Goal: Find specific page/section: Find specific page/section

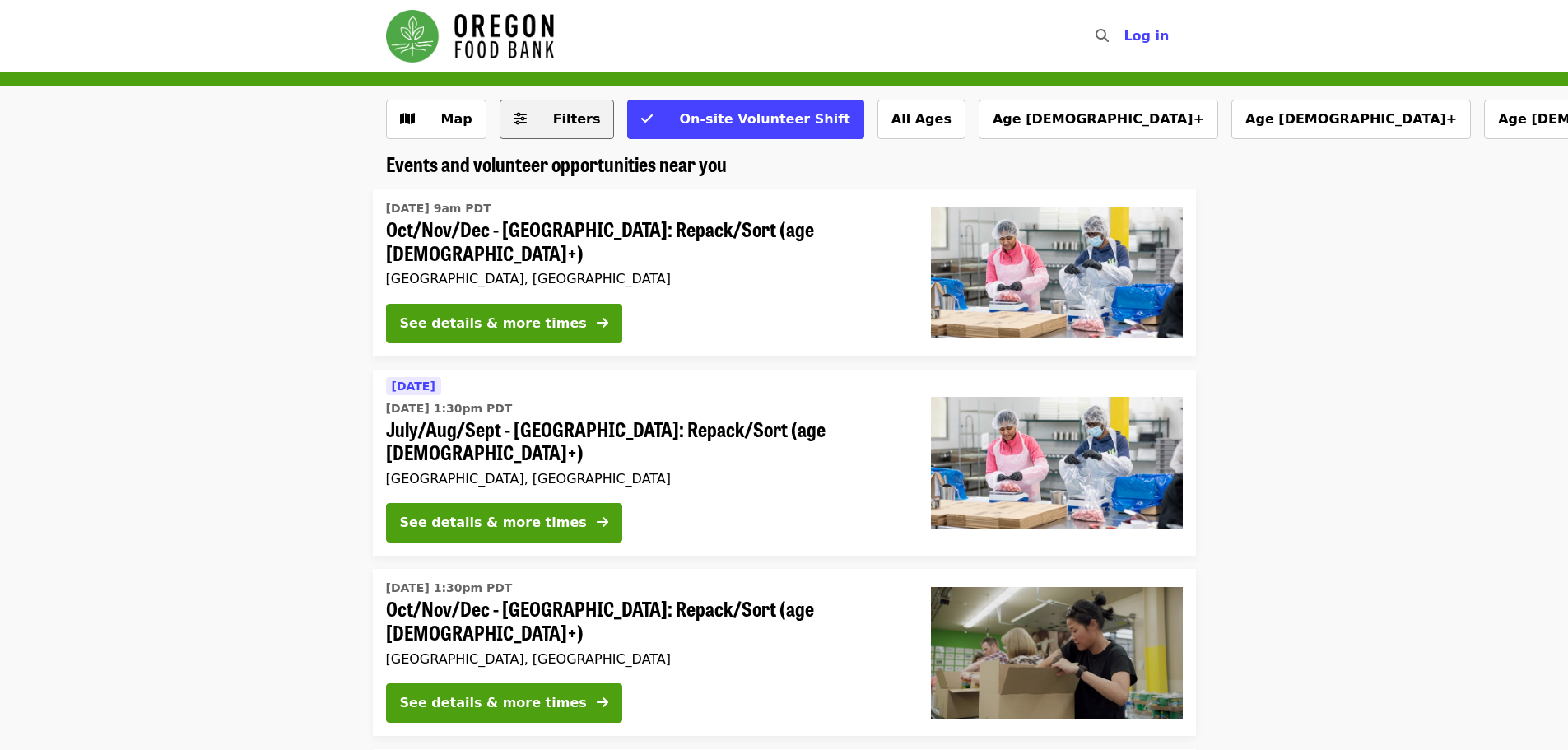
click at [521, 125] on icon "sliders-h icon" at bounding box center [520, 119] width 13 height 16
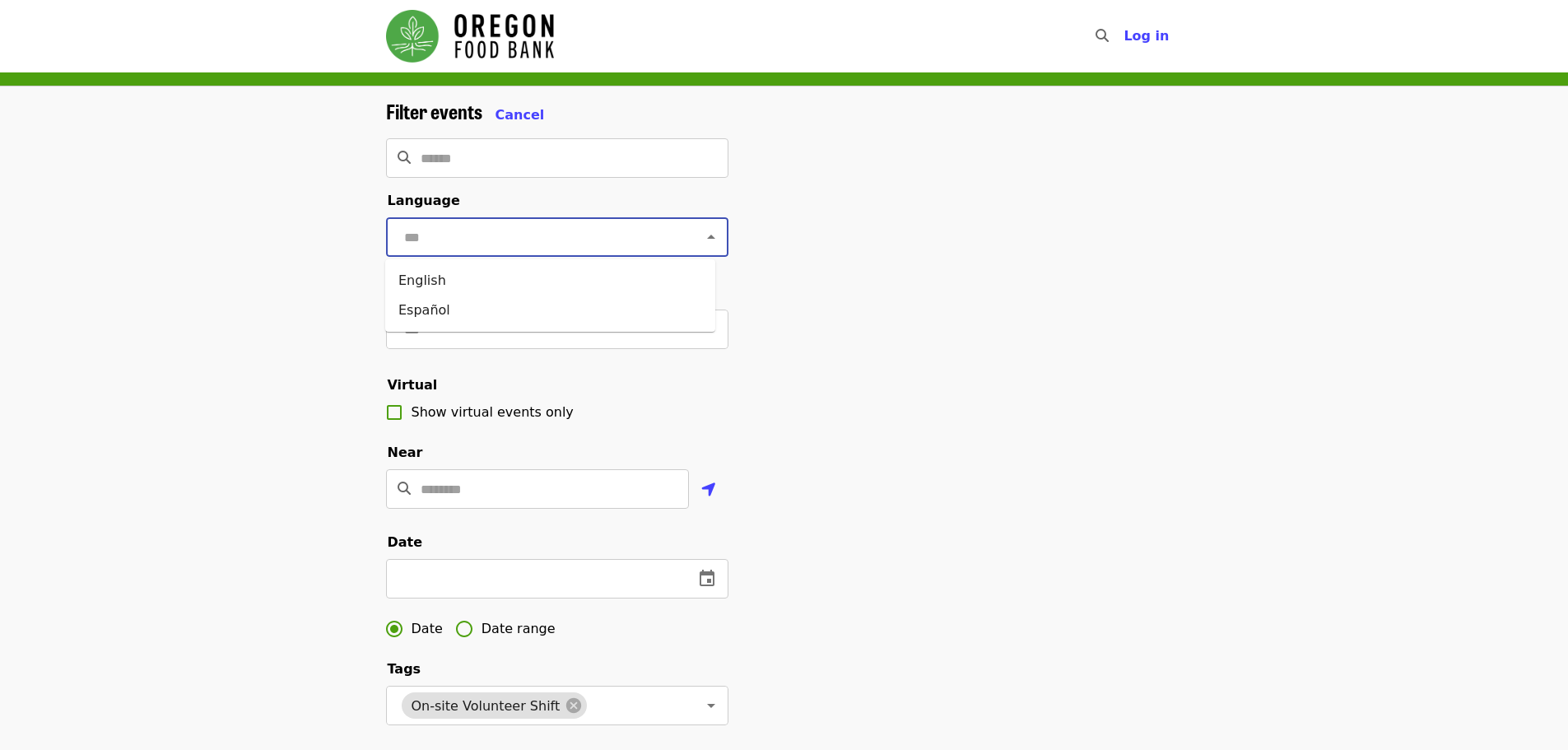
click at [468, 239] on input "text" at bounding box center [536, 237] width 275 height 31
click at [419, 142] on div "​" at bounding box center [556, 158] width 342 height 40
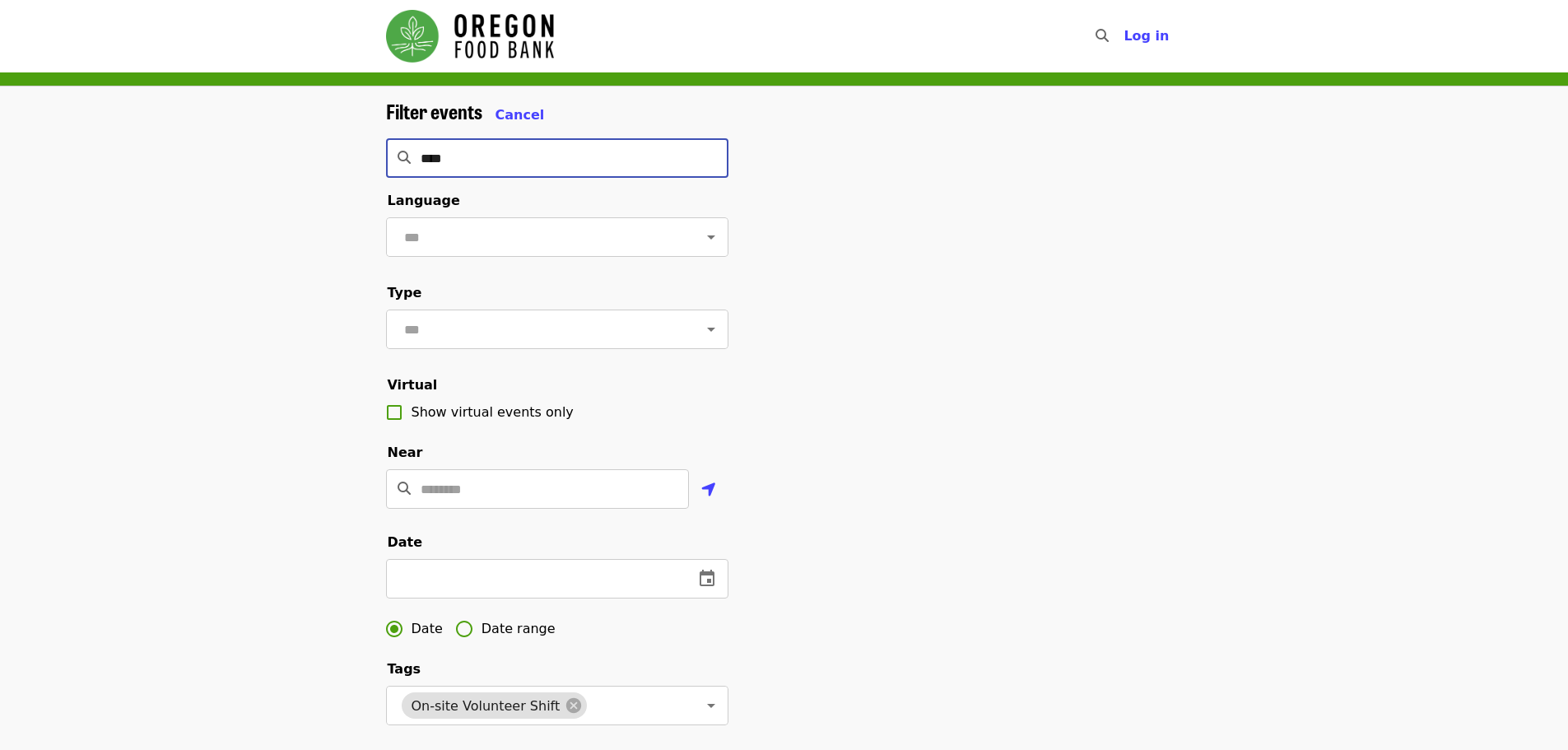
type input "*****"
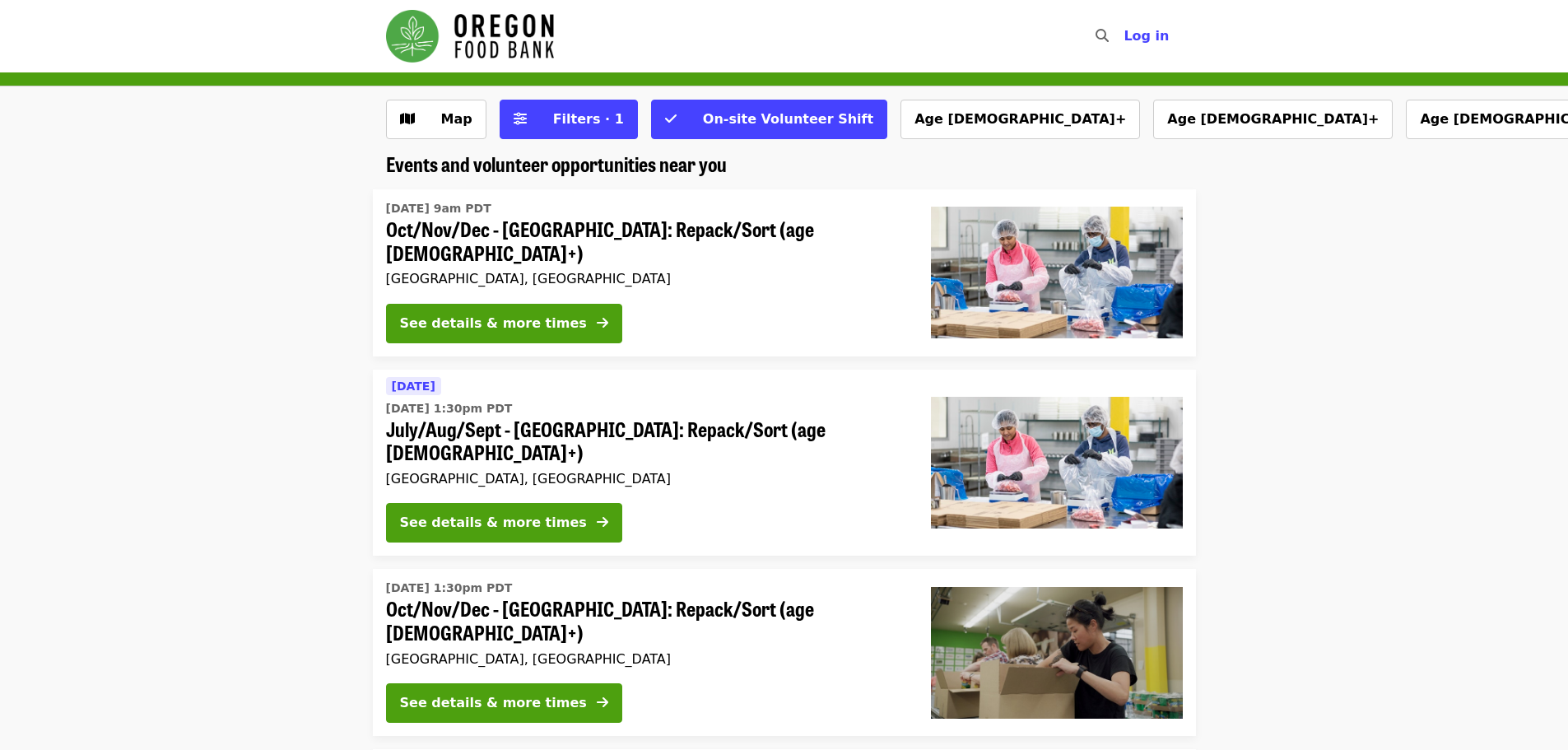
drag, startPoint x: 421, startPoint y: 149, endPoint x: 600, endPoint y: 267, distance: 214.4
drag, startPoint x: 600, startPoint y: 267, endPoint x: 447, endPoint y: 395, distance: 199.5
drag, startPoint x: 447, startPoint y: 395, endPoint x: 716, endPoint y: 230, distance: 315.6
drag, startPoint x: 879, startPoint y: 186, endPoint x: 888, endPoint y: 184, distance: 9.2
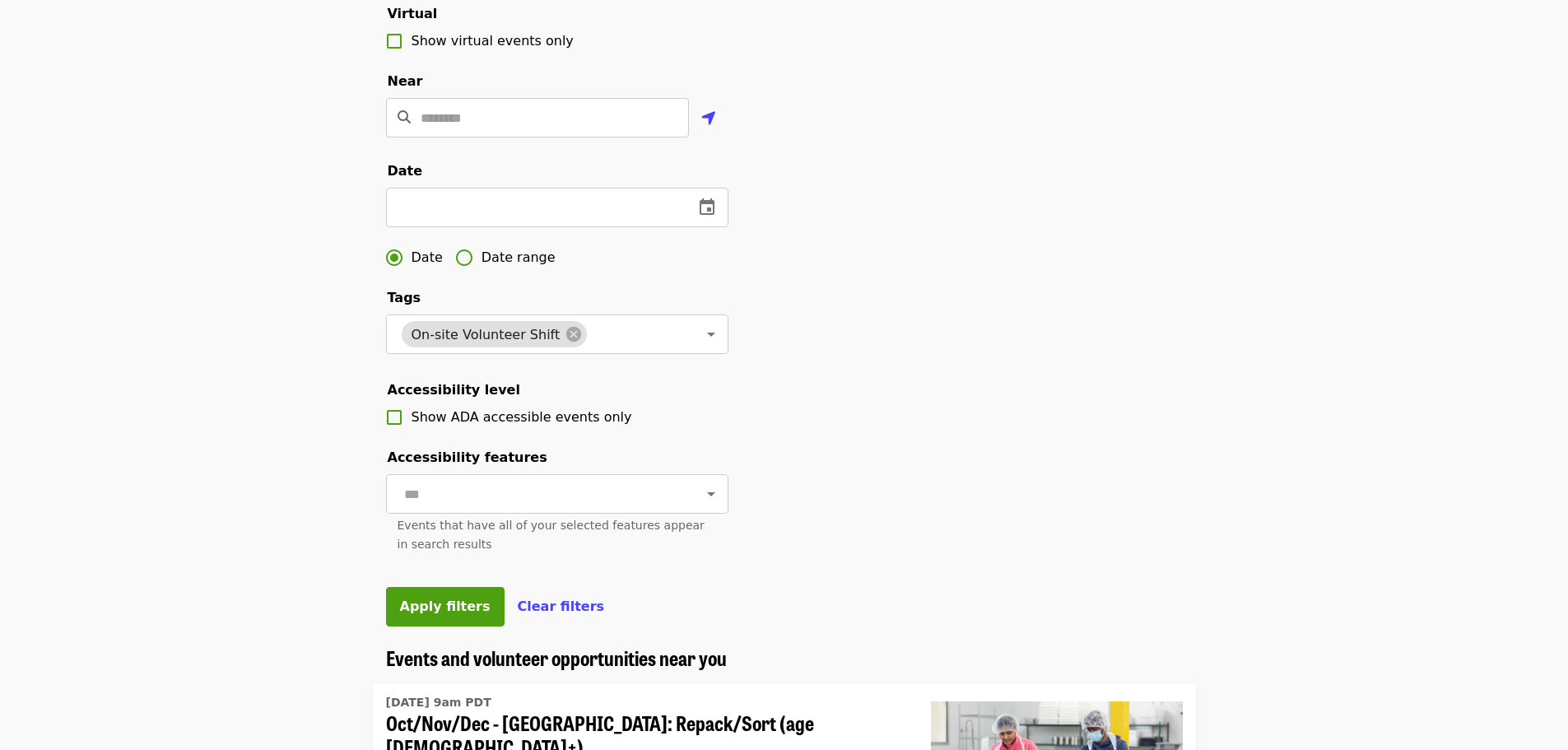
scroll to position [494, 0]
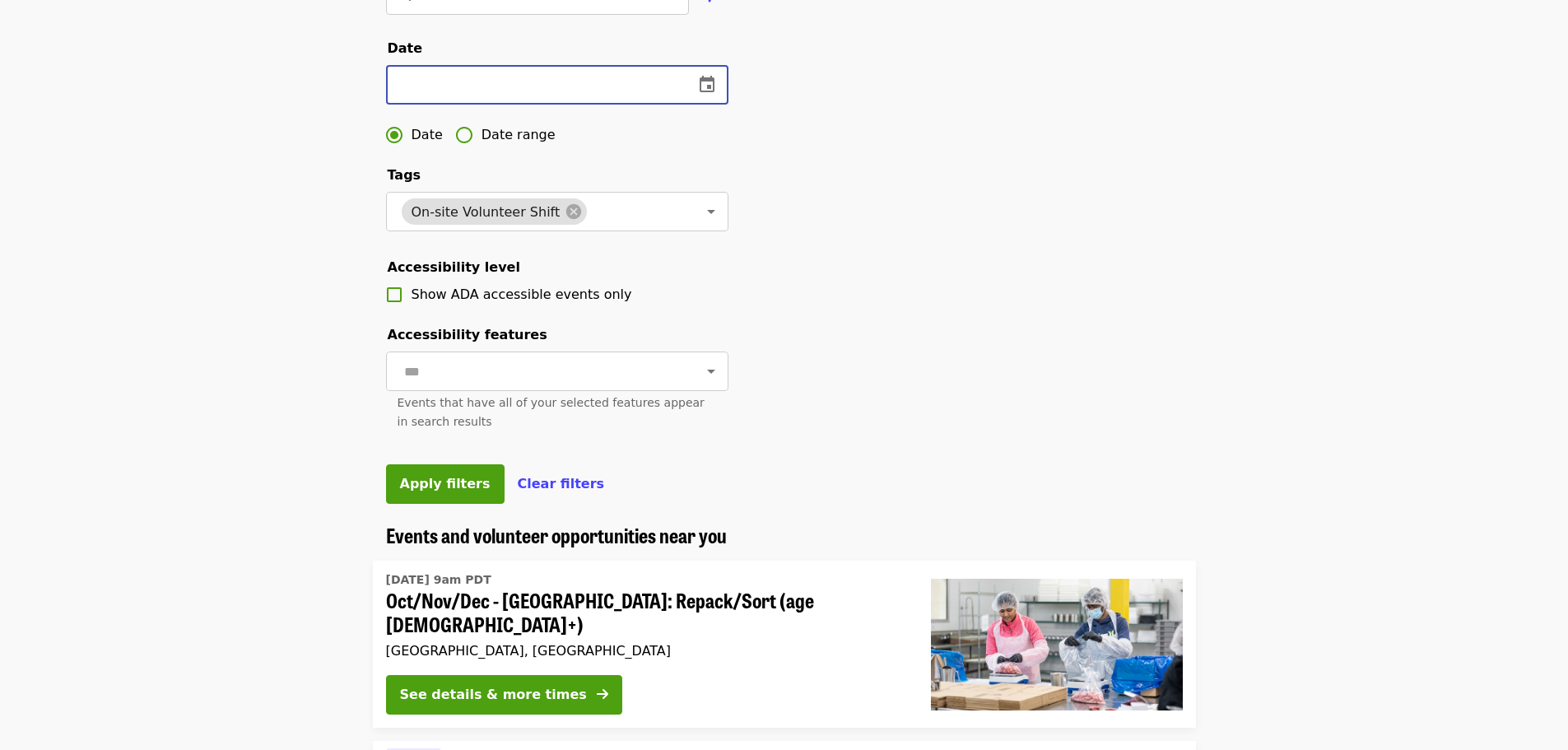
click at [422, 105] on input "text" at bounding box center [533, 85] width 295 height 40
click at [708, 92] on icon "change date" at bounding box center [707, 83] width 15 height 16
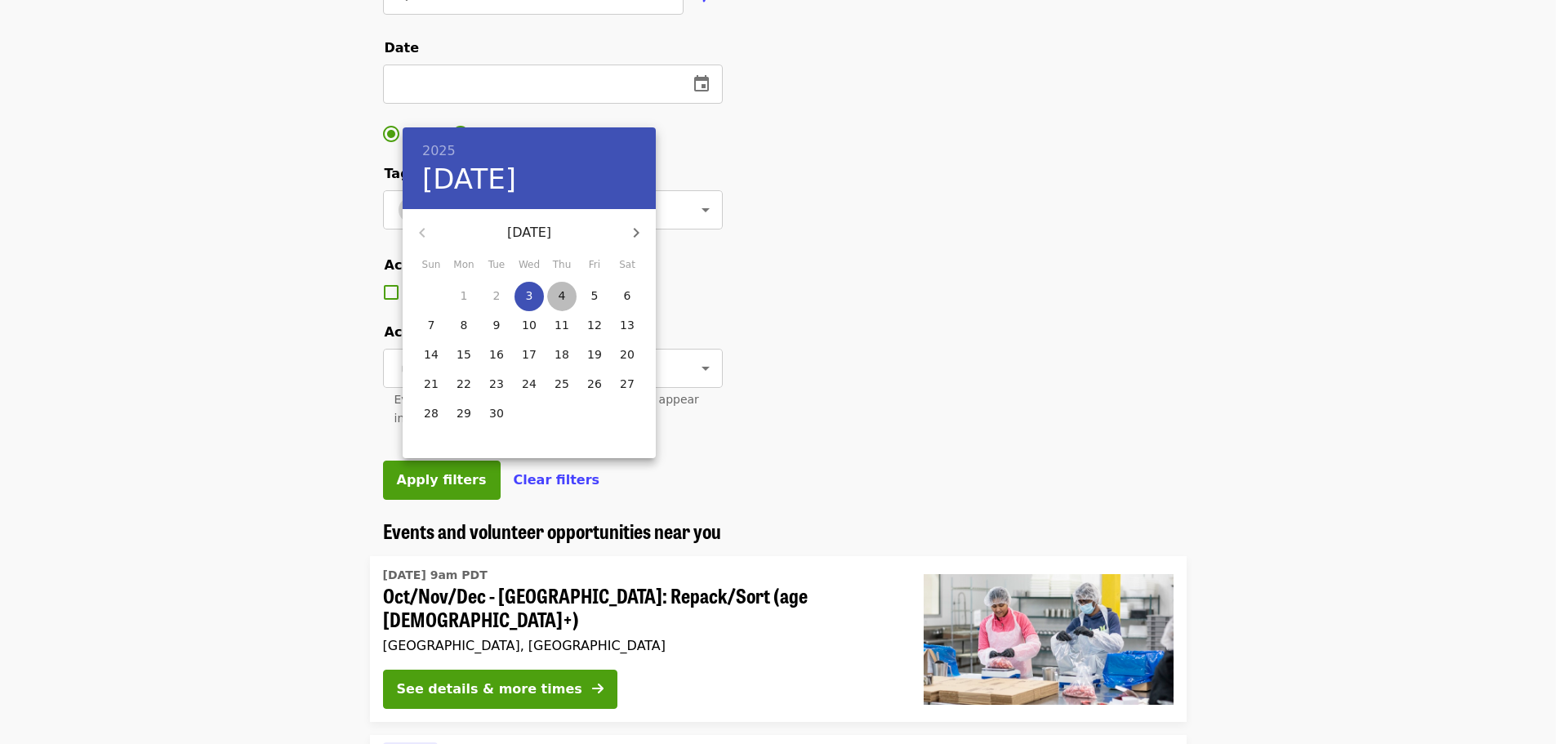
click at [568, 298] on span "4" at bounding box center [561, 295] width 29 height 16
type input "**********"
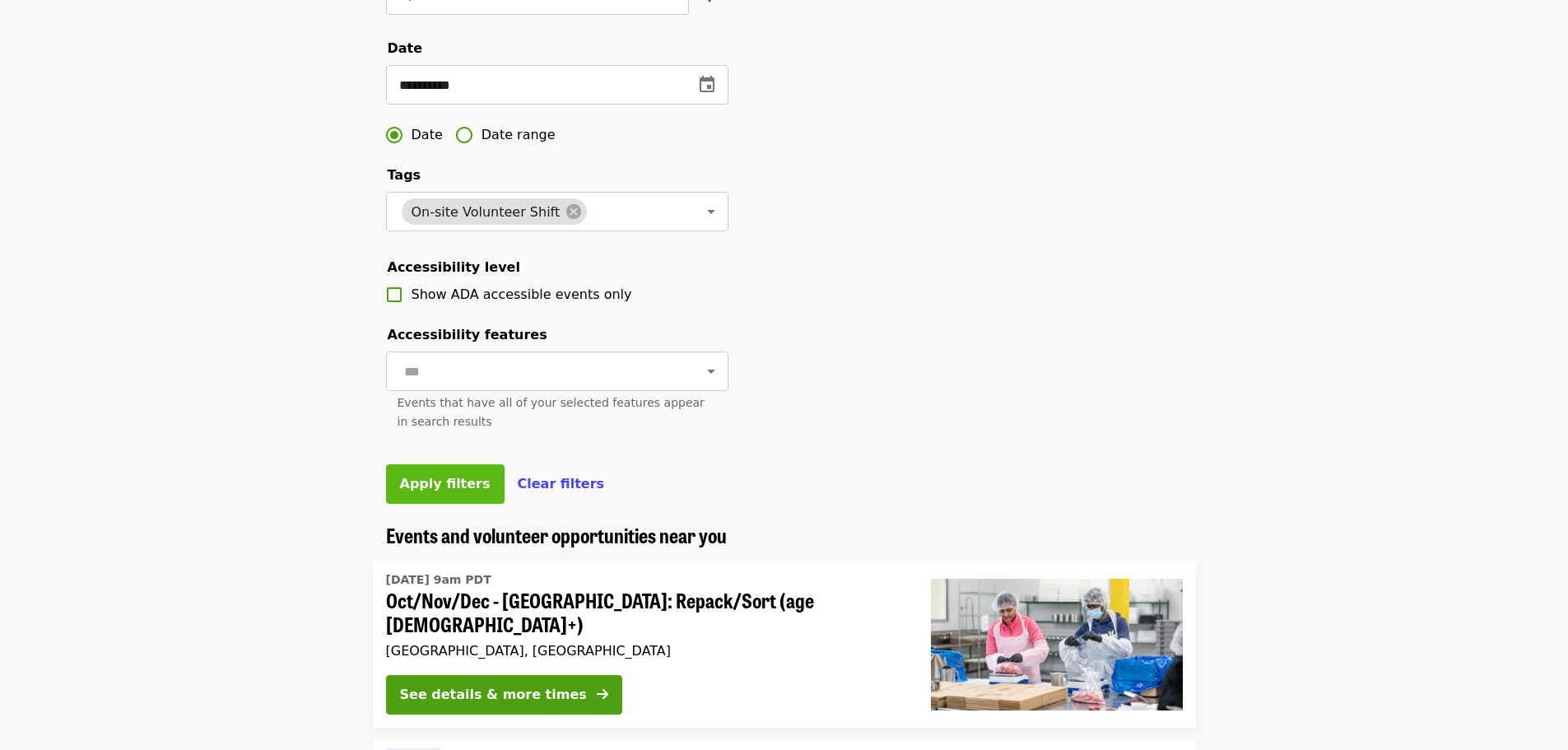
click at [428, 504] on button "Apply filters" at bounding box center [445, 484] width 119 height 40
